Goal: Navigation & Orientation: Find specific page/section

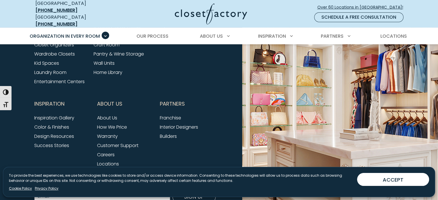
scroll to position [1988, 0]
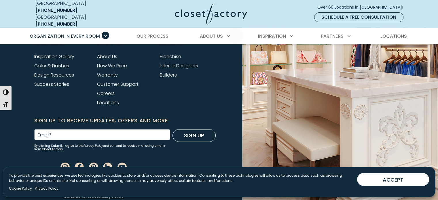
drag, startPoint x: 438, startPoint y: -1, endPoint x: 442, endPoint y: -5, distance: 5.5
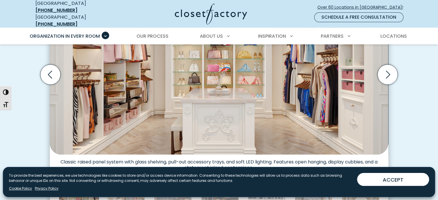
scroll to position [5, 0]
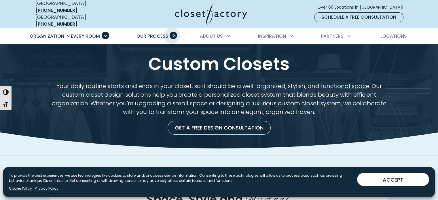
click at [172, 32] on span "Primary Menu" at bounding box center [172, 35] width 7 height 7
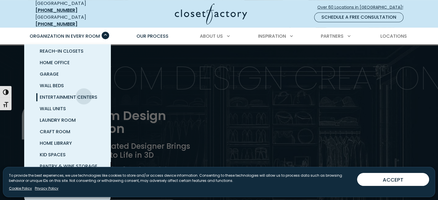
scroll to position [345, 0]
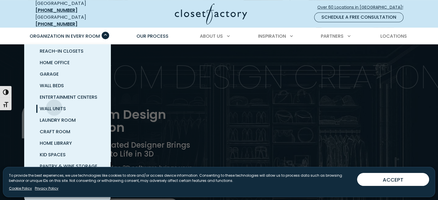
click at [54, 105] on span "Wall Units" at bounding box center [53, 108] width 26 height 7
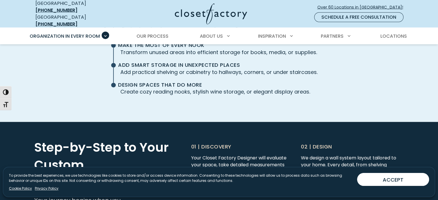
scroll to position [1467, 0]
